Goal: Task Accomplishment & Management: Use online tool/utility

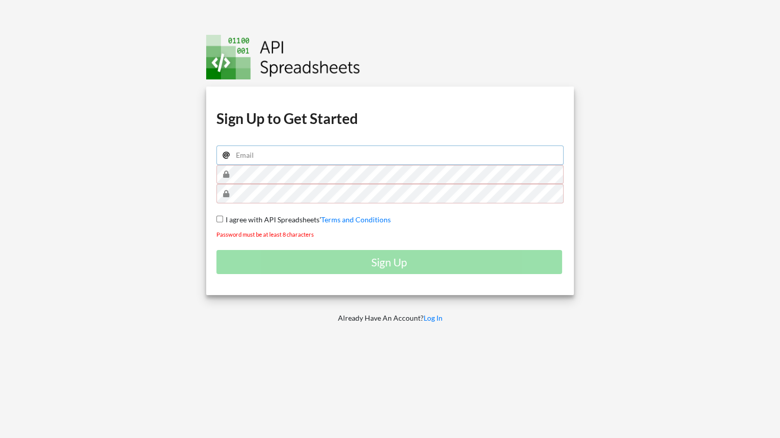
click at [254, 152] on input "email" at bounding box center [390, 155] width 348 height 19
type input "[PERSON_NAME][EMAIL_ADDRESS][PERSON_NAME][DOMAIN_NAME]"
click at [277, 315] on p "Already Have An Account? Log In" at bounding box center [390, 318] width 383 height 10
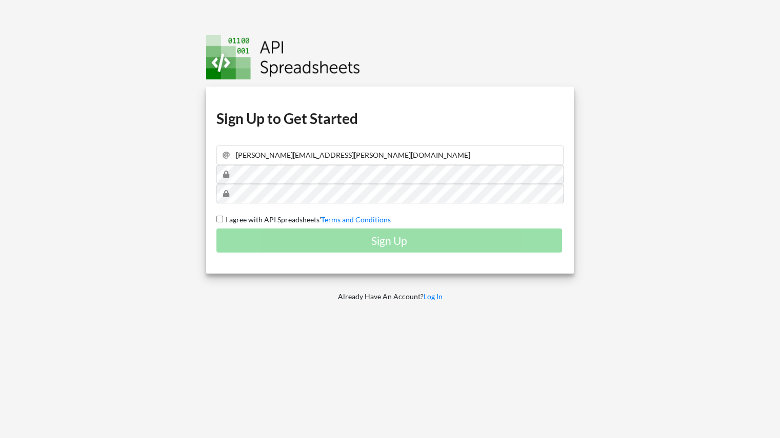
click at [243, 333] on div "Download hidden Download hidden Download hidden Download hidden Sign Up to Get …" at bounding box center [390, 219] width 398 height 438
click at [274, 215] on span "I agree with API Spreadsheets'" at bounding box center [272, 219] width 98 height 9
click at [223, 216] on input "I agree with API Spreadsheets' Terms and Conditions" at bounding box center [219, 219] width 7 height 7
checkbox input "true"
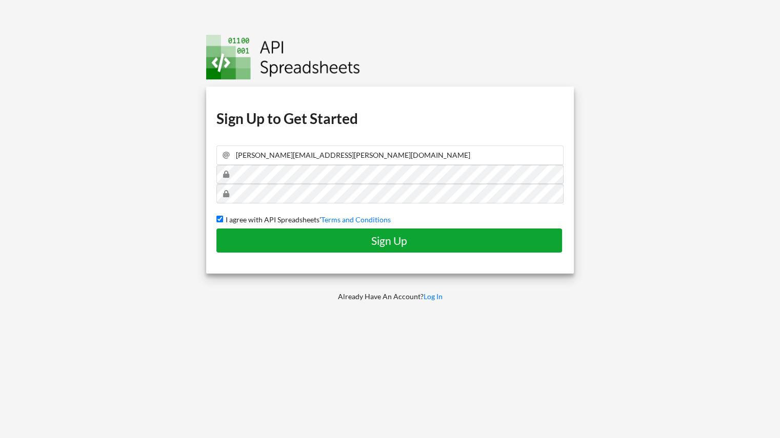
click at [312, 232] on button "Sign Up" at bounding box center [389, 241] width 346 height 24
checkbox input "false"
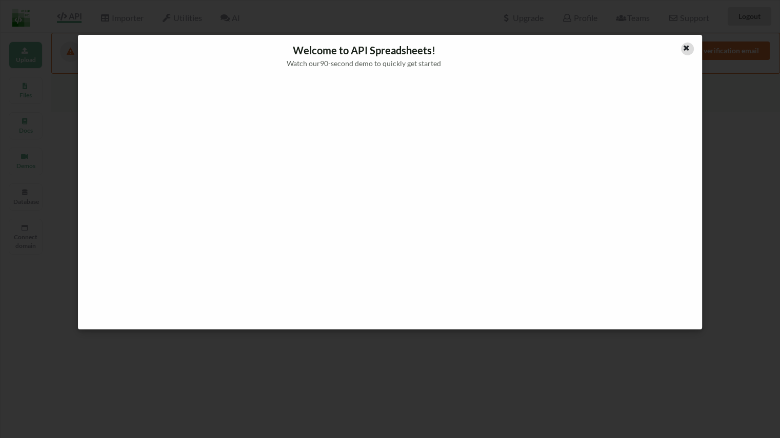
click at [688, 49] on icon at bounding box center [686, 46] width 9 height 7
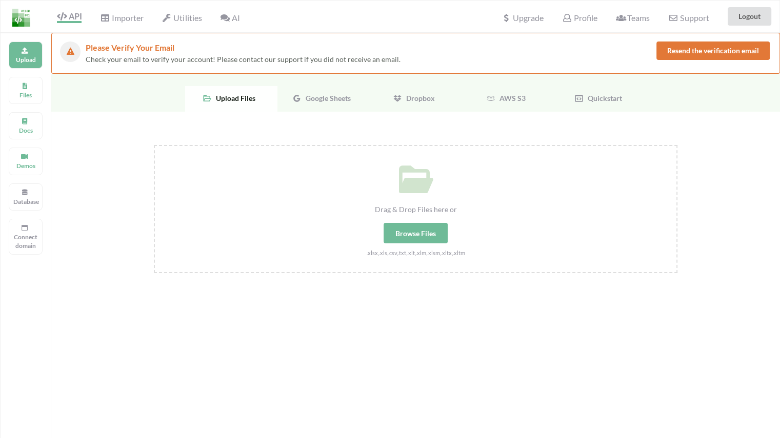
click at [410, 202] on div "Drag & Drop Files here or Browse Files .xlsx,.xls,.csv,.txt,.xlt,.xlm,.xlsm,.xl…" at bounding box center [416, 202] width 522 height 112
click at [154, 145] on input "Drag & Drop Files here or Browse Files .xlsx,.xls,.csv,.txt,.xlt,.xlm,.xlsm,.xl…" at bounding box center [154, 145] width 0 height 0
click at [390, 225] on div "Browse Files" at bounding box center [416, 233] width 64 height 21
click at [154, 145] on input "Drag & Drop Files here or Browse Files .xlsx,.xls,.csv,.txt,.xlt,.xlm,.xlsm,.xl…" at bounding box center [154, 145] width 0 height 0
type input "C:\fakepath\Age.xlsx"
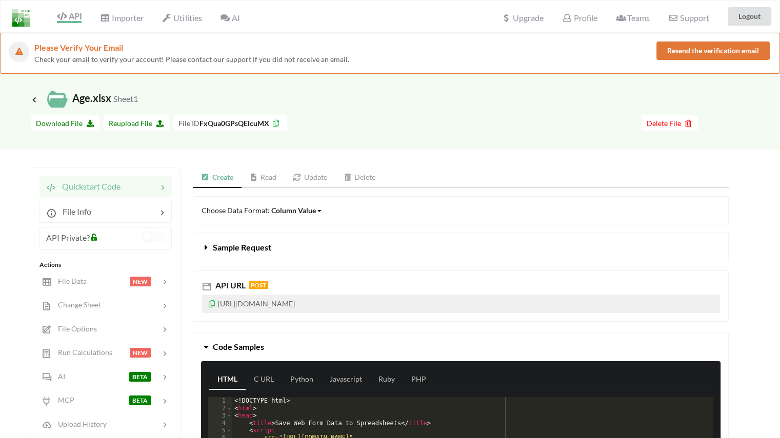
click at [245, 242] on button "Sample Request" at bounding box center [460, 247] width 535 height 29
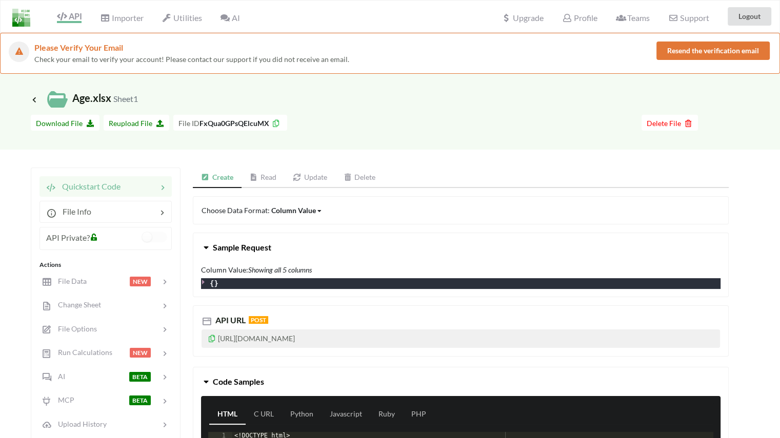
click at [227, 244] on span "Sample Request" at bounding box center [242, 248] width 58 height 10
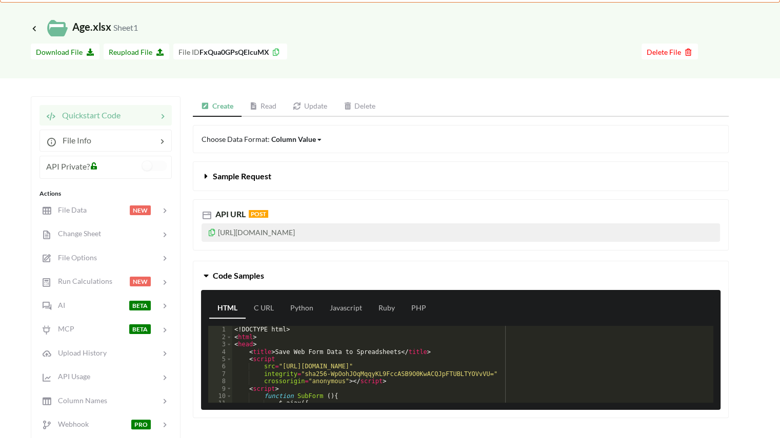
scroll to position [72, 0]
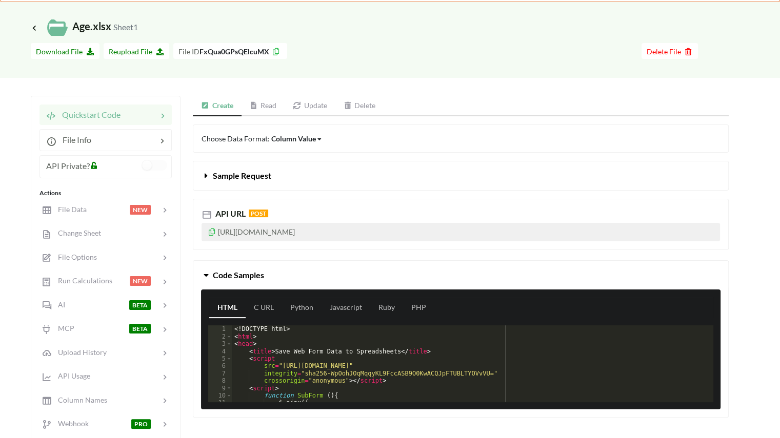
click at [238, 266] on button "Code Samples" at bounding box center [460, 275] width 535 height 29
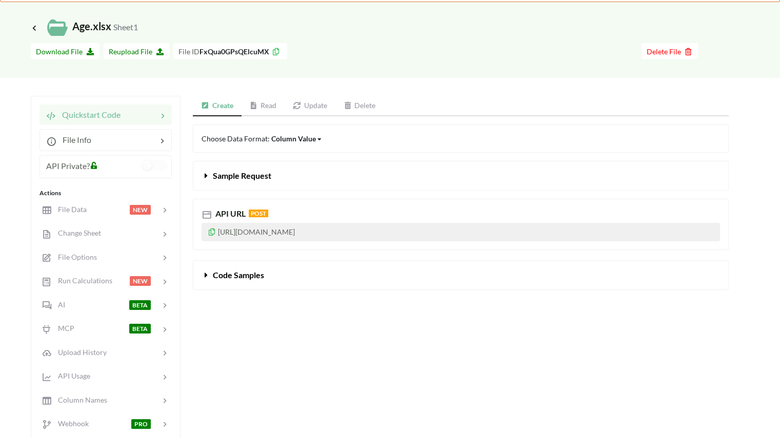
scroll to position [0, 0]
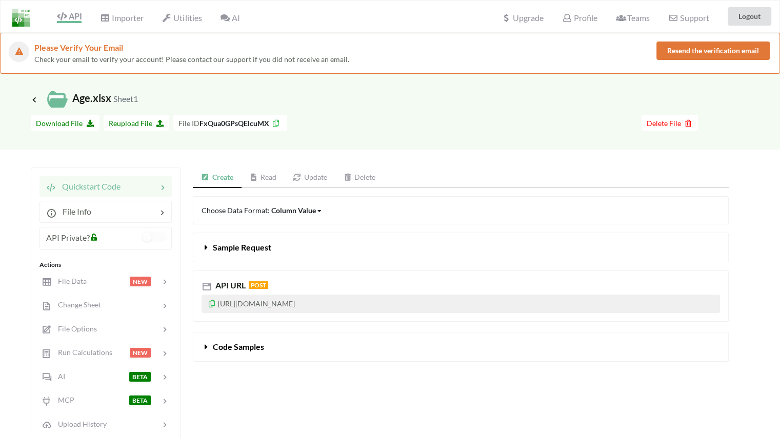
click at [701, 51] on button "Resend the verification email" at bounding box center [712, 51] width 113 height 18
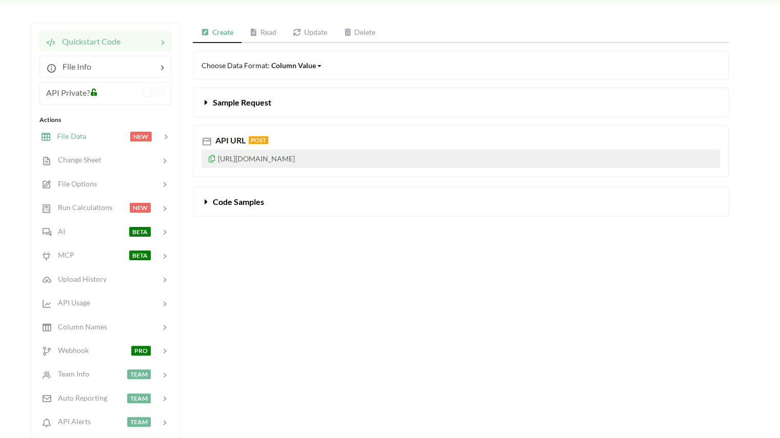
click at [109, 143] on div "File Data NEW" at bounding box center [105, 136] width 135 height 24
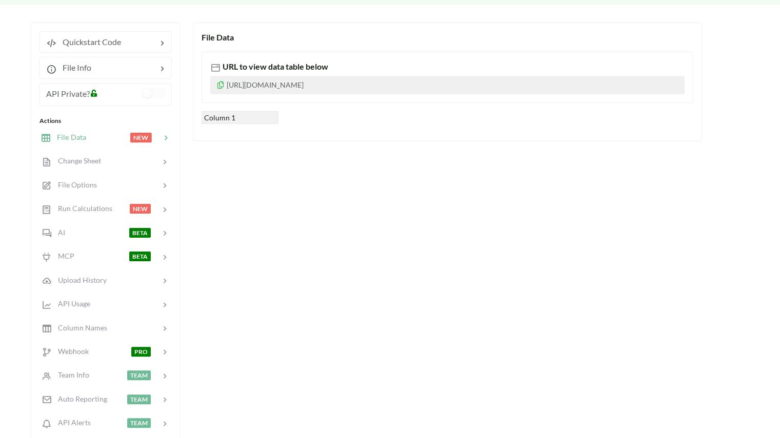
click at [282, 86] on p "https://www.apispreadsheets.com/table/FxQua0GPsQElcuMX/" at bounding box center [447, 85] width 474 height 18
drag, startPoint x: 427, startPoint y: 82, endPoint x: 226, endPoint y: 86, distance: 201.1
click at [226, 86] on p "https://www.apispreadsheets.com/table/FxQua0GPsQElcuMX/" at bounding box center [447, 85] width 474 height 18
click at [233, 185] on div "File Data URL to view data table below https://www.apispreadsheets.com/table/Fx…" at bounding box center [461, 257] width 536 height 469
click at [217, 83] on icon at bounding box center [220, 83] width 9 height 7
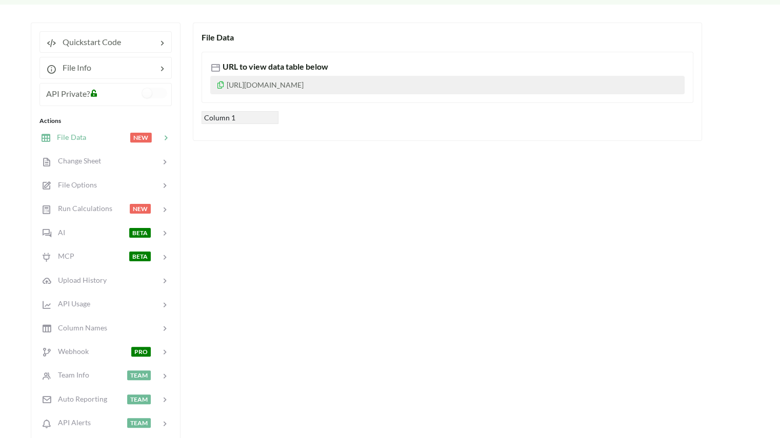
scroll to position [0, 0]
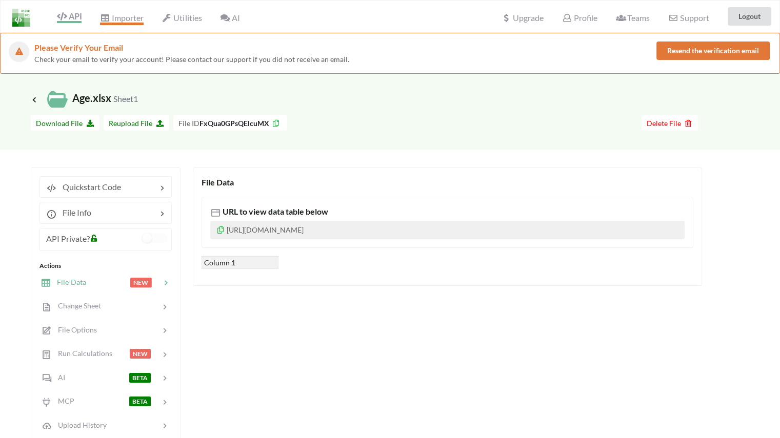
click at [127, 17] on span "Importer" at bounding box center [121, 19] width 43 height 12
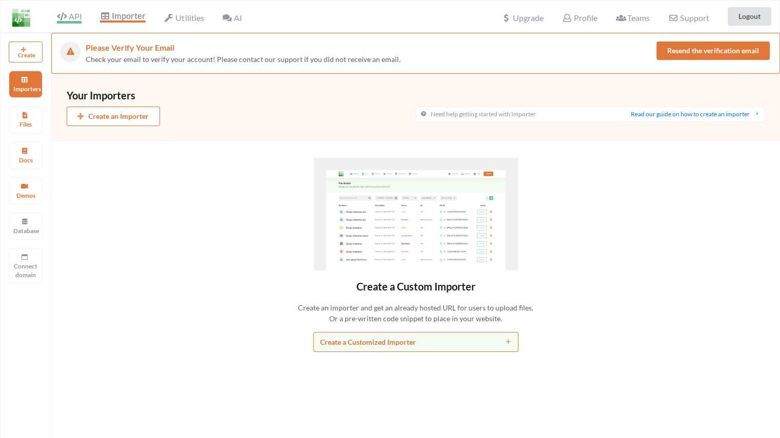
click at [76, 17] on span "API" at bounding box center [69, 17] width 25 height 12
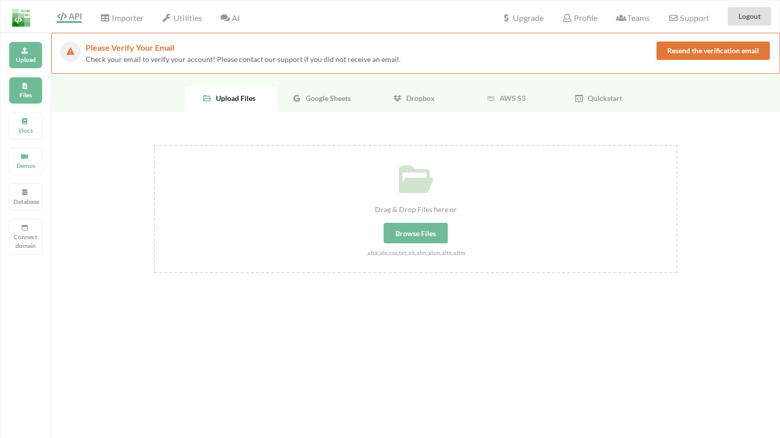
click at [33, 82] on div "Files" at bounding box center [26, 90] width 34 height 27
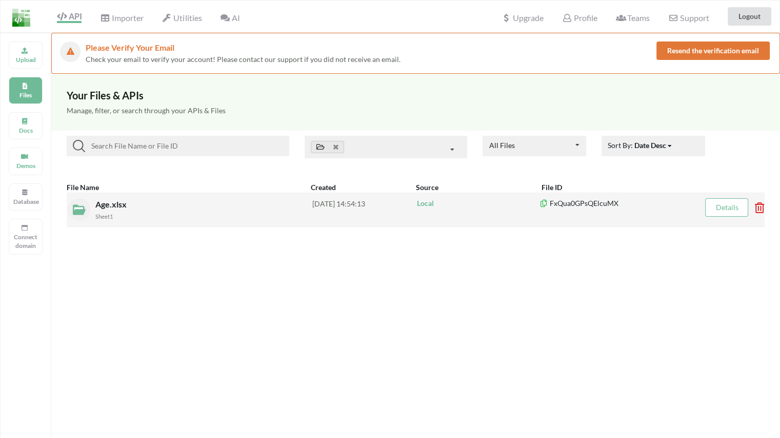
click at [130, 203] on div "Age.xlsx Sheet1" at bounding box center [203, 209] width 217 height 23
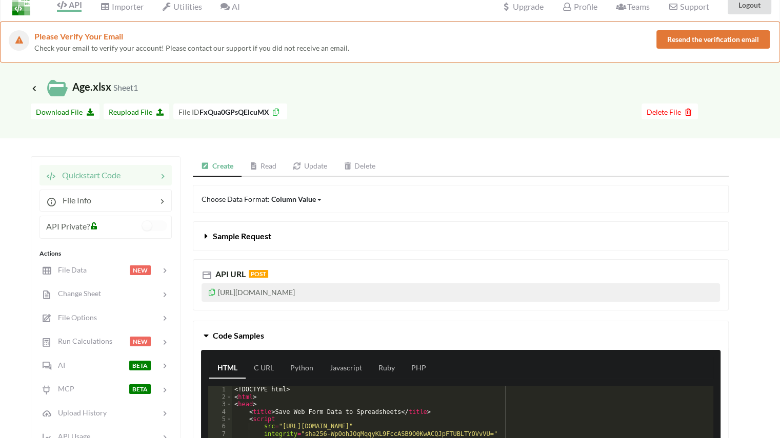
scroll to position [12, 0]
click at [410, 291] on p "https://api.apispreadsheets.com/data/FxQua0GPsQElcuMX/" at bounding box center [461, 292] width 519 height 18
click at [405, 291] on p "https://api.apispreadsheets.com/data/FxQua0GPsQElcuMX/" at bounding box center [461, 292] width 519 height 18
click at [404, 291] on p "https://api.apispreadsheets.com/data/FxQua0GPsQElcuMX/" at bounding box center [461, 292] width 519 height 18
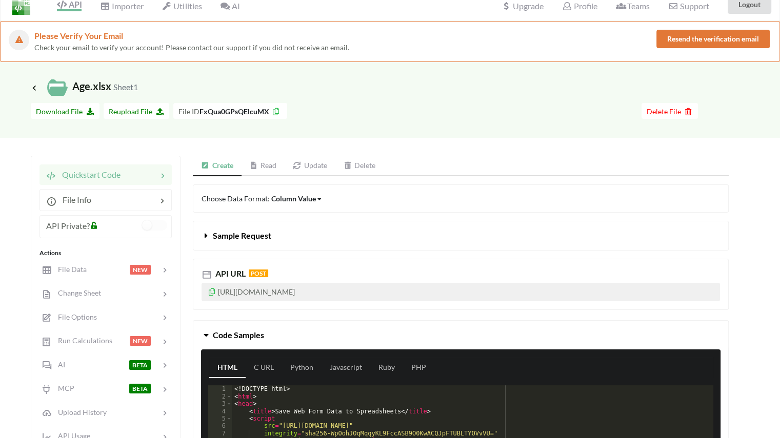
click at [408, 260] on div "API URL POST https://api.apispreadsheets.com/data/FxQua0GPsQElcuMX/" at bounding box center [461, 284] width 536 height 51
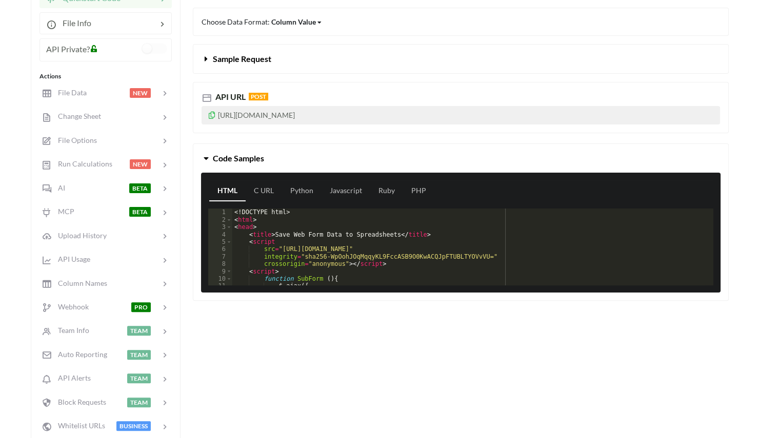
scroll to position [188, 0]
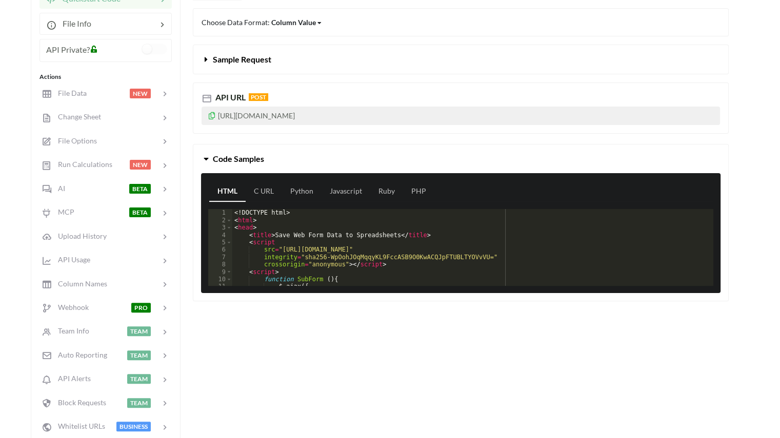
click at [341, 257] on div "<! DOCTYPE html > < html > < head > < title > Save Web Form Data to Spreadsheet…" at bounding box center [468, 255] width 473 height 92
click at [346, 314] on div "Create Read Update Delete Choose Data Format: Column Value Column Value Row Col…" at bounding box center [461, 213] width 536 height 468
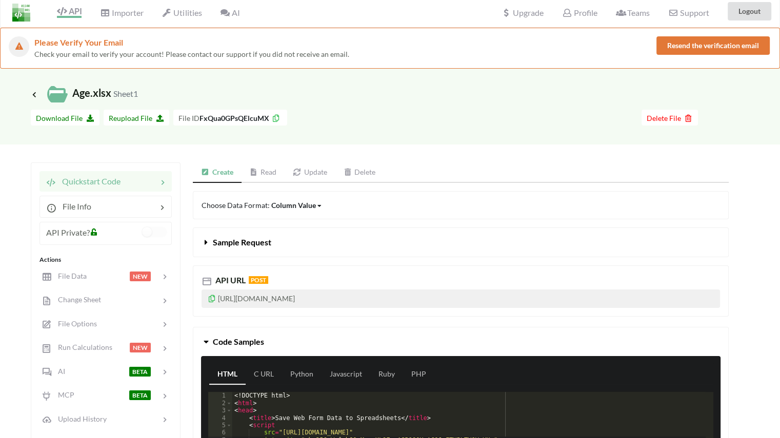
scroll to position [0, 0]
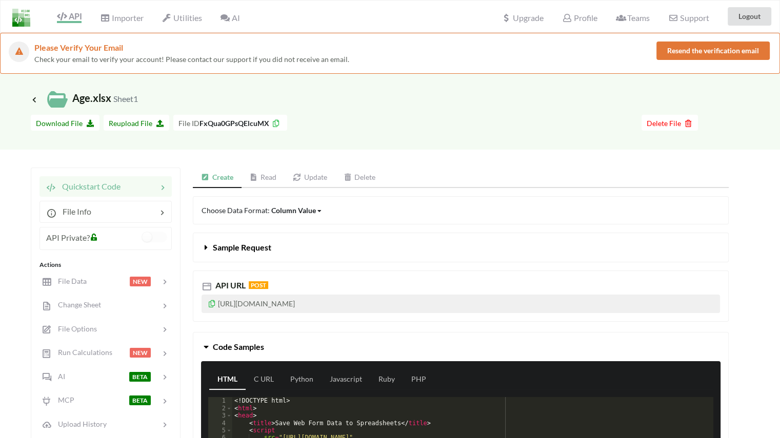
click at [247, 60] on span "Check your email to verify your account! Please contact our support if you did …" at bounding box center [191, 59] width 315 height 9
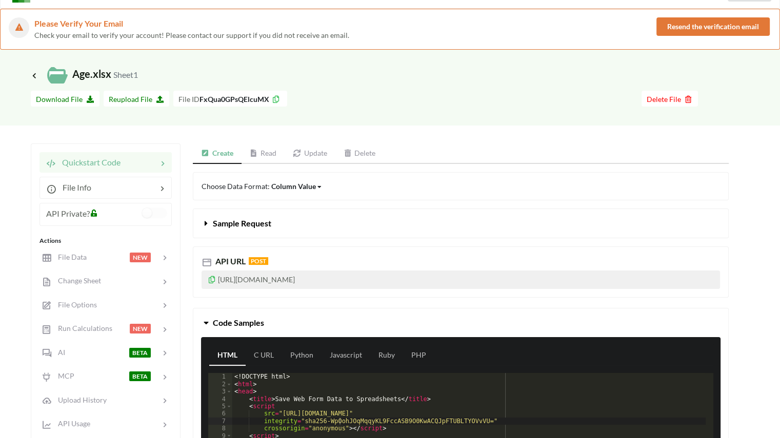
scroll to position [25, 0]
click at [273, 147] on link "Read" at bounding box center [264, 153] width 44 height 21
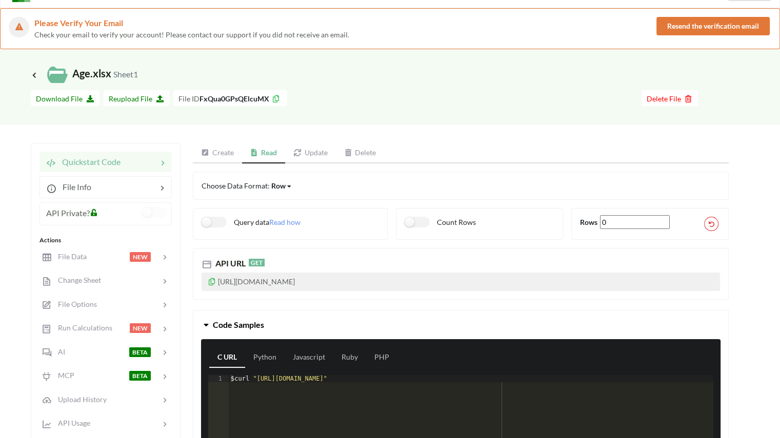
click at [226, 154] on link "Create" at bounding box center [217, 153] width 49 height 21
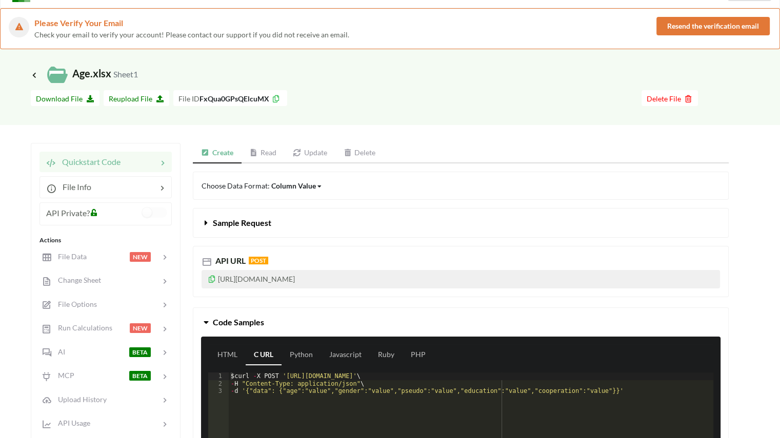
click at [248, 154] on link "Read" at bounding box center [264, 153] width 44 height 21
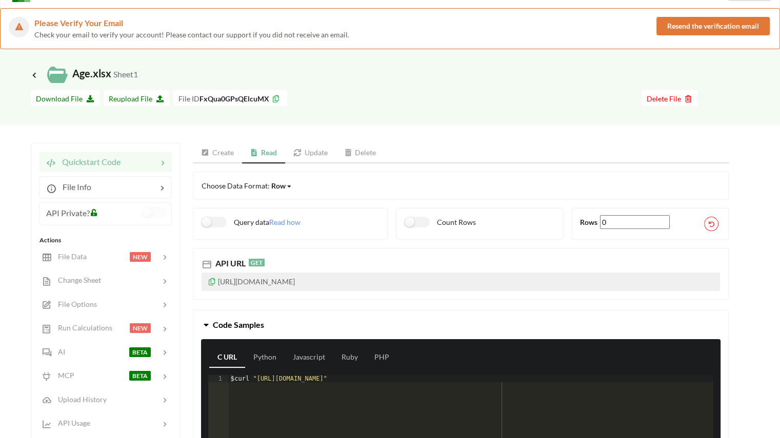
click at [296, 155] on icon at bounding box center [297, 152] width 9 height 7
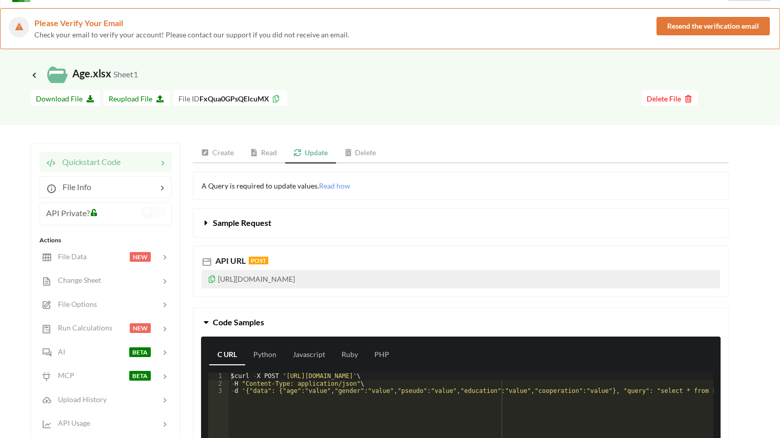
click at [241, 224] on span "Sample Request" at bounding box center [242, 223] width 58 height 10
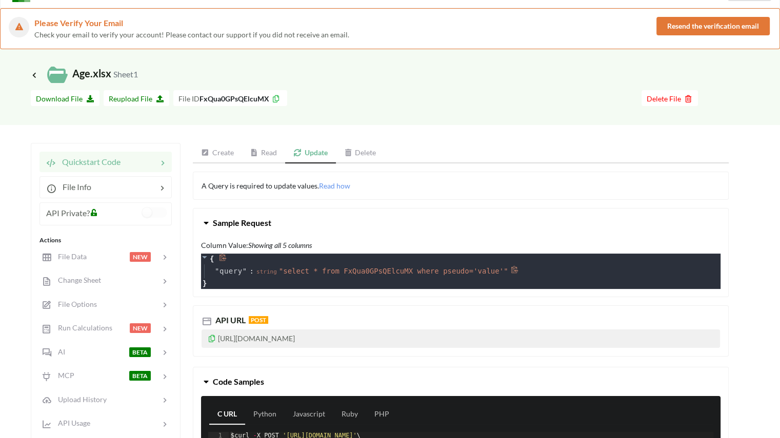
scroll to position [80, 0]
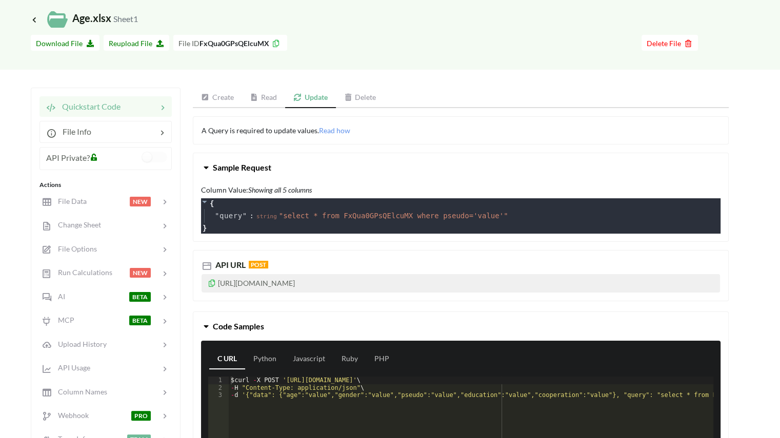
click at [253, 173] on button "Sample Request" at bounding box center [460, 167] width 535 height 29
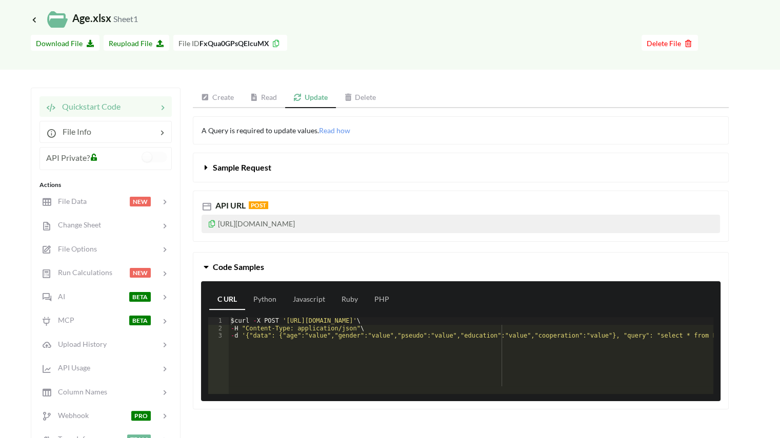
click at [230, 100] on link "Create" at bounding box center [217, 98] width 49 height 21
click at [86, 228] on span "Change Sheet" at bounding box center [76, 225] width 50 height 9
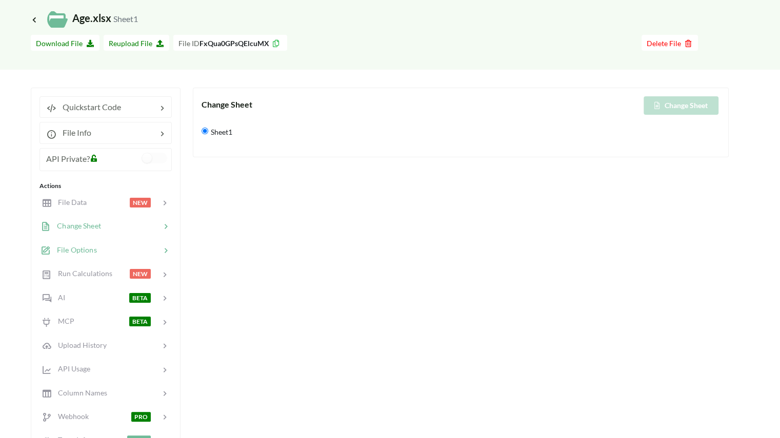
click at [82, 256] on div "File Options" at bounding box center [105, 250] width 135 height 24
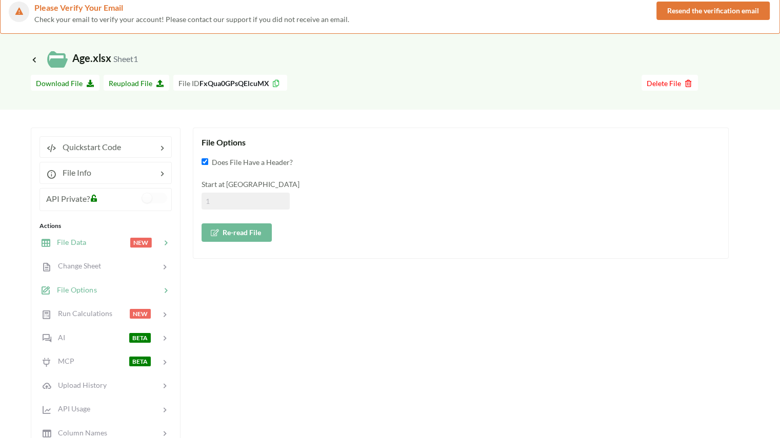
scroll to position [37, 0]
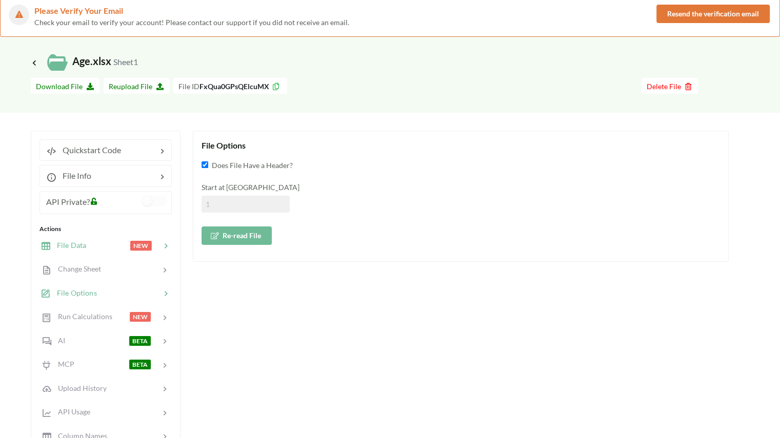
click at [84, 247] on span "File Data" at bounding box center [68, 245] width 35 height 9
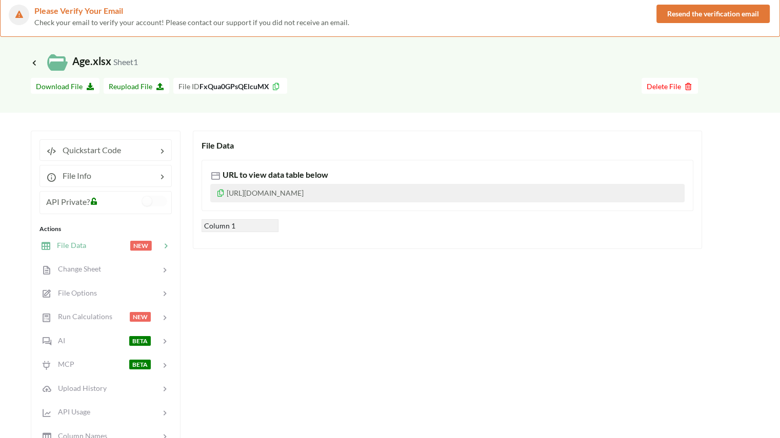
click at [294, 194] on p "https://www.apispreadsheets.com/table/FxQua0GPsQElcuMX/" at bounding box center [447, 193] width 474 height 18
click at [304, 288] on div "File Data URL to view data table below https://www.apispreadsheets.com/table/Fx…" at bounding box center [461, 365] width 536 height 469
click at [137, 174] on div at bounding box center [124, 176] width 66 height 12
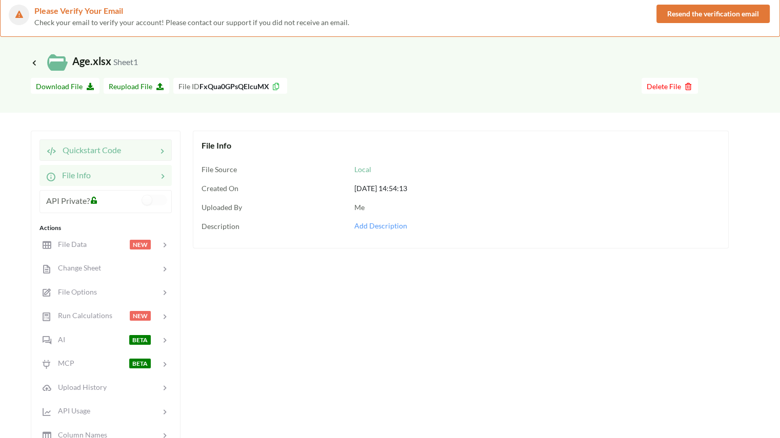
click at [142, 155] on div at bounding box center [139, 150] width 36 height 12
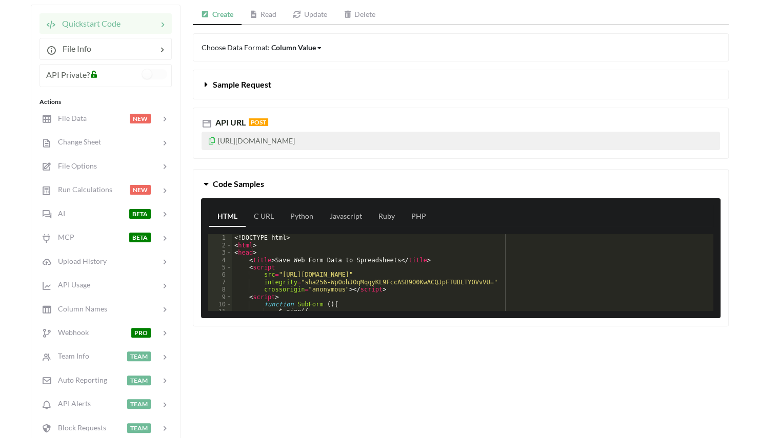
scroll to position [159, 0]
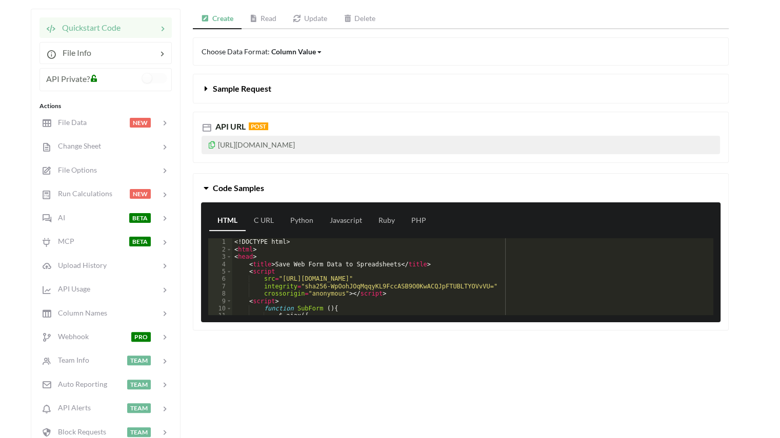
click at [409, 278] on div "<! DOCTYPE html > < html > < head > < title > Save Web Form Data to Spreadsheet…" at bounding box center [468, 284] width 473 height 92
click at [368, 340] on div "Create Read Update Delete Choose Data Format: Column Value Column Value Row Col…" at bounding box center [461, 243] width 536 height 468
click at [313, 354] on div "Create Read Update Delete Choose Data Format: Column Value Column Value Row Col…" at bounding box center [461, 243] width 536 height 468
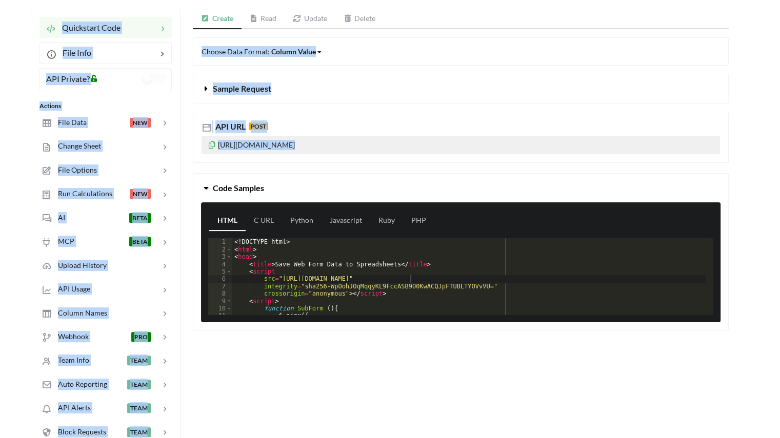
click at [313, 354] on div "Create Read Update Delete Choose Data Format: Column Value Column Value Row Col…" at bounding box center [461, 243] width 536 height 468
click at [256, 212] on link "C URL" at bounding box center [264, 221] width 36 height 21
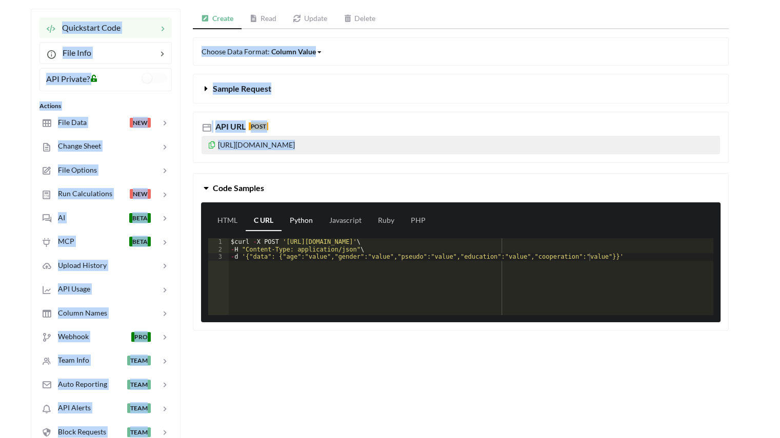
click at [300, 223] on link "Python" at bounding box center [301, 221] width 39 height 21
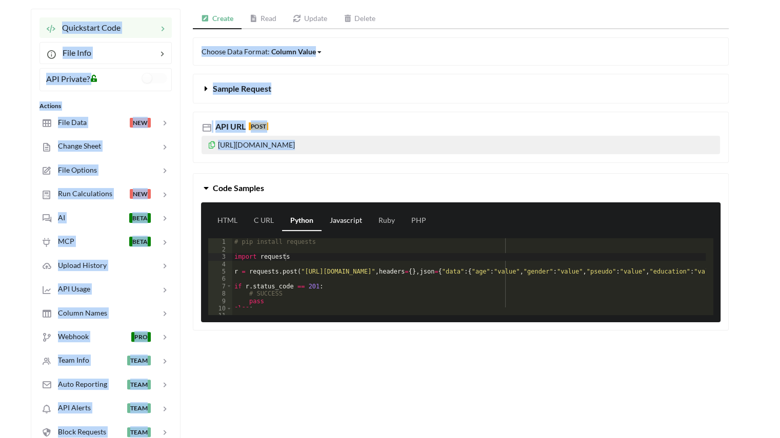
click at [341, 220] on link "Javascript" at bounding box center [346, 221] width 49 height 21
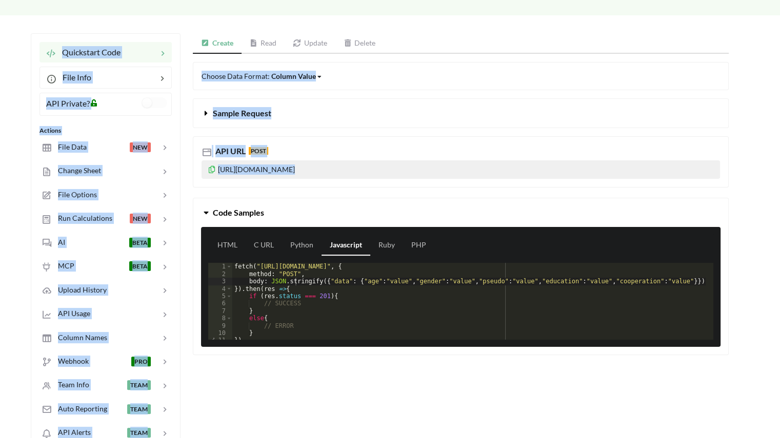
scroll to position [157, 0]
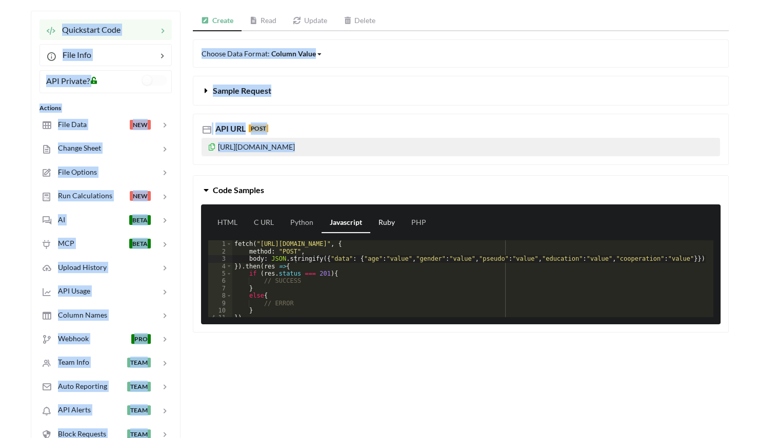
click at [384, 226] on link "Ruby" at bounding box center [386, 223] width 33 height 21
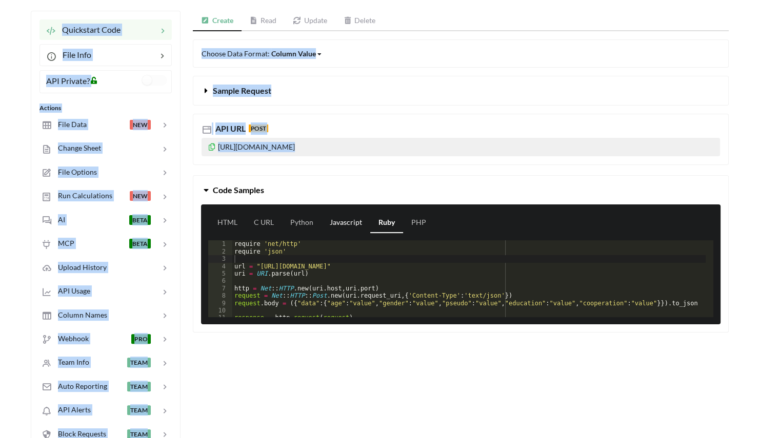
click at [349, 226] on link "Javascript" at bounding box center [346, 223] width 49 height 21
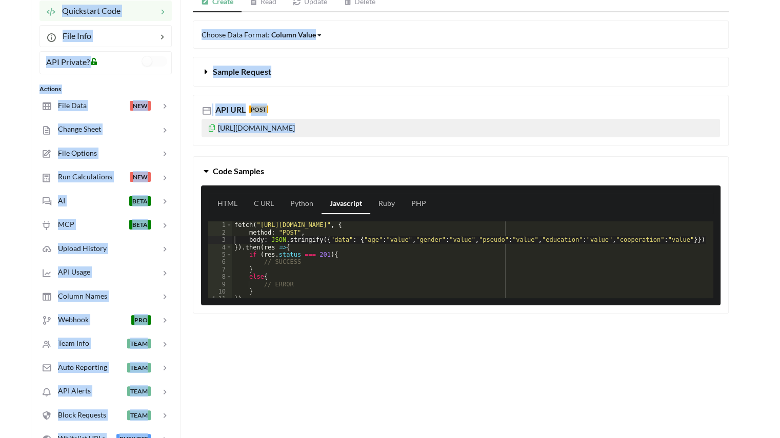
scroll to position [175, 0]
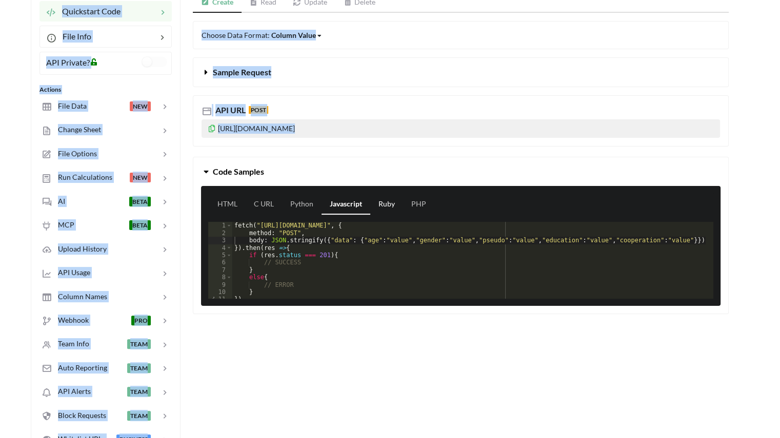
click at [381, 211] on link "Ruby" at bounding box center [386, 204] width 33 height 21
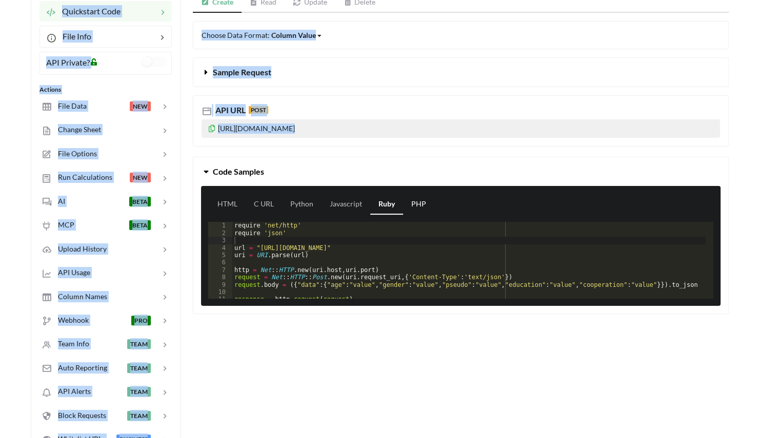
click at [425, 205] on link "PHP" at bounding box center [418, 204] width 31 height 21
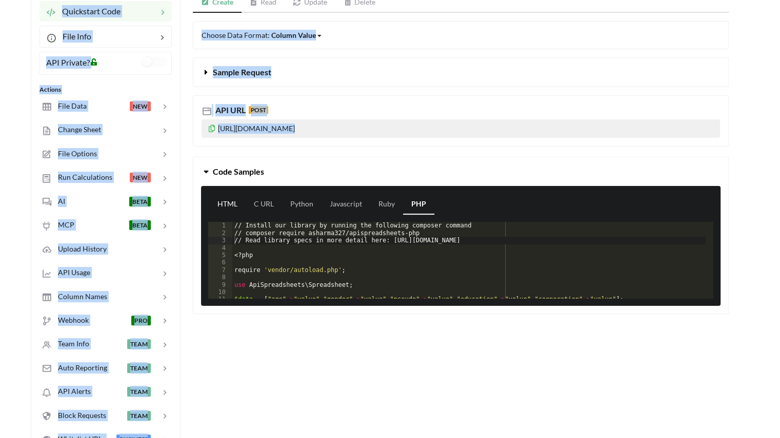
click at [224, 196] on link "HTML" at bounding box center [227, 204] width 36 height 21
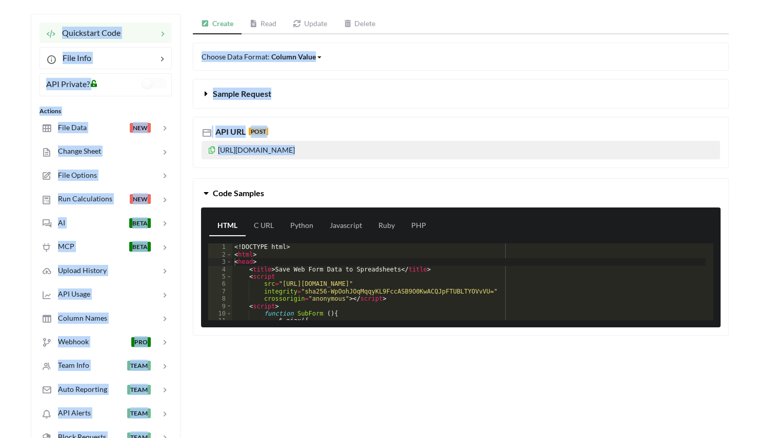
scroll to position [0, 0]
